Goal: Task Accomplishment & Management: Manage account settings

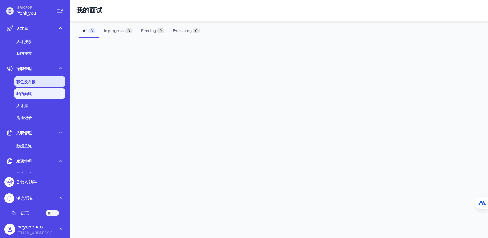
click at [34, 84] on span "职位发布板" at bounding box center [25, 81] width 19 height 5
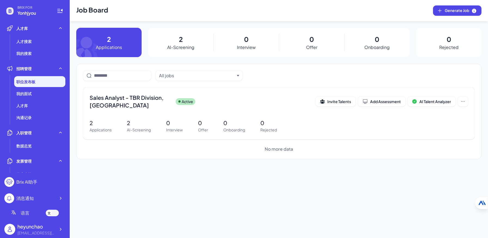
click at [125, 47] on div "2 Applications" at bounding box center [108, 42] width 65 height 29
click at [161, 46] on div "2 AI-Screening" at bounding box center [180, 42] width 65 height 29
click at [183, 44] on p "2" at bounding box center [181, 39] width 4 height 10
click at [178, 41] on div "2 AI-Screening" at bounding box center [180, 42] width 65 height 29
click at [247, 50] on p "Interview" at bounding box center [246, 47] width 19 height 7
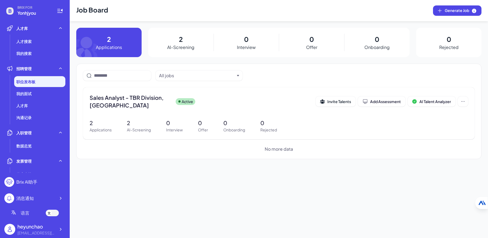
click at [335, 50] on div "0 Offer" at bounding box center [311, 42] width 65 height 29
drag, startPoint x: 396, startPoint y: 48, endPoint x: 459, endPoint y: 44, distance: 63.7
click at [396, 48] on div "0 Onboarding" at bounding box center [376, 42] width 65 height 29
click at [459, 44] on div "0 Rejected" at bounding box center [448, 42] width 65 height 29
click at [287, 187] on div "Job Board Generate Job 2 Applications 2 AI-Screening 0 Interview 0 Offer 0 Onbo…" at bounding box center [279, 119] width 419 height 238
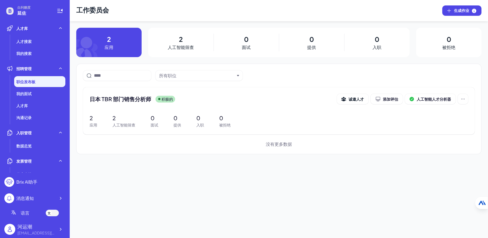
click at [337, 185] on div "工作委员会 生成作业 2 应用 2 人工智能筛查 0 面试 0 提供 0 入职 0 被拒绝 所有职位 日本 TBR 部门销售分析师 积极的 诚邀人才 添加评估…" at bounding box center [279, 119] width 419 height 238
click at [201, 36] on div "2 人工智能筛查" at bounding box center [180, 42] width 65 height 29
click at [187, 187] on div "工作委员会 生成作业 2 应用 2 人工智能筛查 0 面试 0 提供 0 入职 0 被拒绝 所有职位 日本 TBR 部门销售分析师 积极的 诚邀人才 添加评估…" at bounding box center [279, 119] width 419 height 238
click at [460, 98] on button at bounding box center [463, 99] width 10 height 10
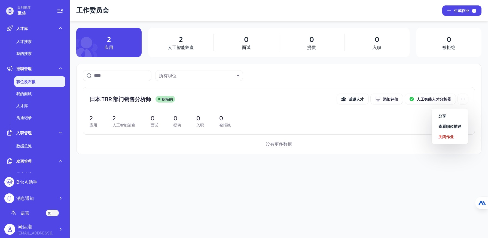
click at [341, 164] on div "工作委员会 生成作业 2 应用 2 人工智能筛查 0 面试 0 提供 0 入职 0 被拒绝 所有职位 日本 TBR 部门销售分析师 积极的 诚邀人才 添加评估…" at bounding box center [279, 119] width 419 height 238
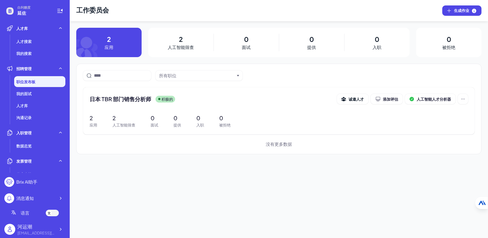
click at [199, 172] on div "工作委员会 生成作业 2 应用 2 人工智能筛查 0 面试 0 提供 0 入职 0 被拒绝 所有职位 日本 TBR 部门销售分析师 积极的 诚邀人才 添加评估…" at bounding box center [279, 119] width 419 height 238
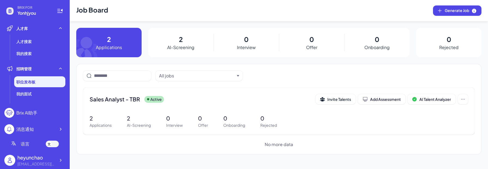
click at [198, 66] on div "All jobs Sales Analyst - TBR Active Invite Talents Add Assessment AI Talent Ana…" at bounding box center [278, 109] width 405 height 91
click at [200, 74] on div "All jobs" at bounding box center [197, 75] width 76 height 7
click at [266, 71] on div "All jobs" at bounding box center [279, 76] width 392 height 10
click at [211, 82] on div "All jobs Sales Analyst - TBR Active Invite Talents Add Assessment AI Talent Ana…" at bounding box center [278, 109] width 405 height 91
click at [193, 73] on div "All jobs" at bounding box center [197, 75] width 76 height 7
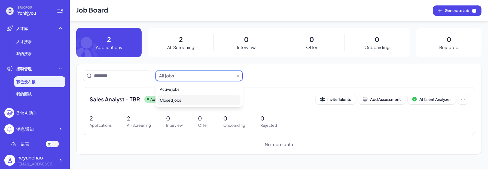
click at [183, 97] on div "Closed jobs" at bounding box center [199, 100] width 83 height 10
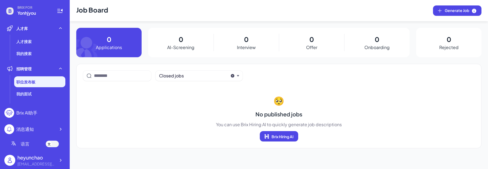
click at [195, 74] on div "Closed jobs" at bounding box center [193, 75] width 69 height 7
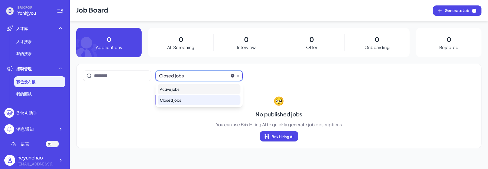
click at [193, 87] on div "Active jobs" at bounding box center [199, 89] width 83 height 10
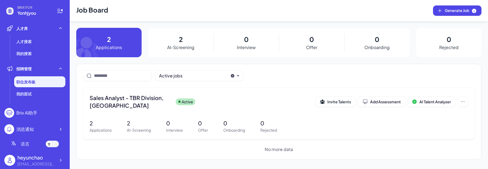
click at [283, 75] on div "Active jobs" at bounding box center [279, 76] width 392 height 10
